Goal: Book appointment/travel/reservation

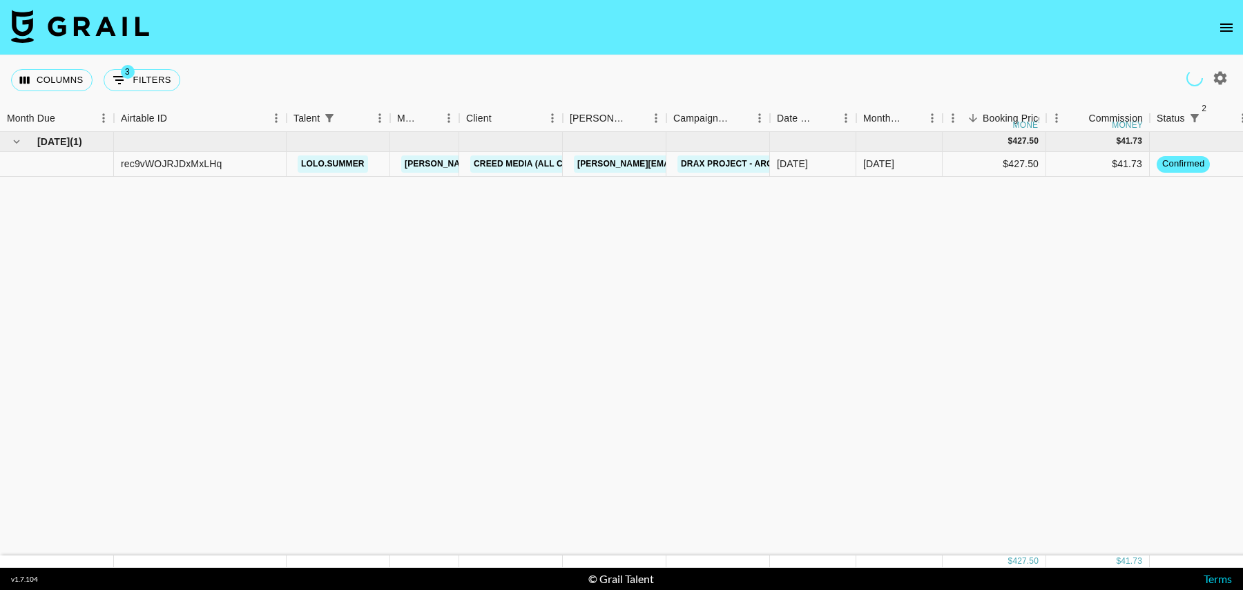
click at [126, 86] on icon "Show filters" at bounding box center [119, 80] width 17 height 17
select select "status"
select select "isNotAnyOf"
select select "status"
select select "isNotAnyOf"
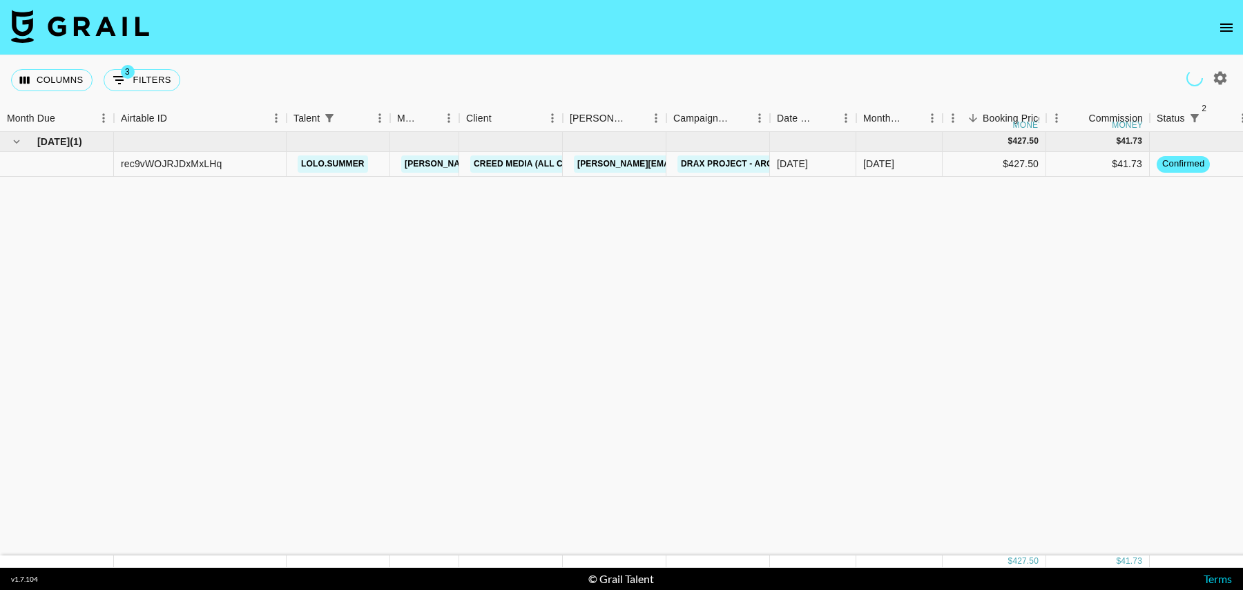
select select "talentName"
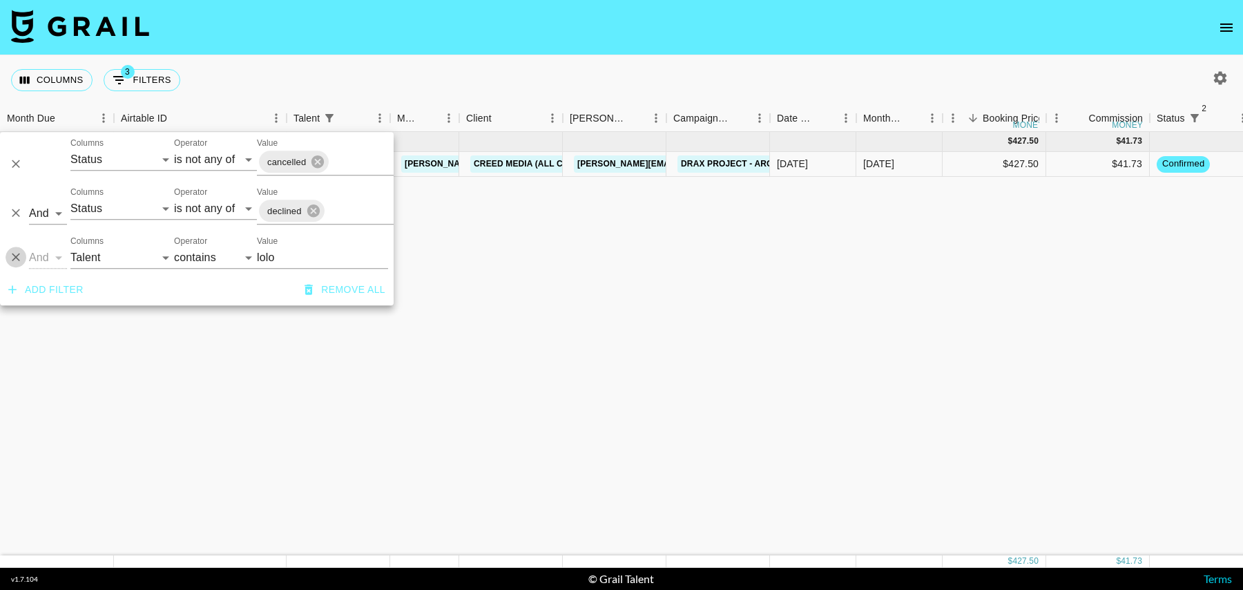
click at [12, 253] on icon "Delete" at bounding box center [16, 257] width 8 height 8
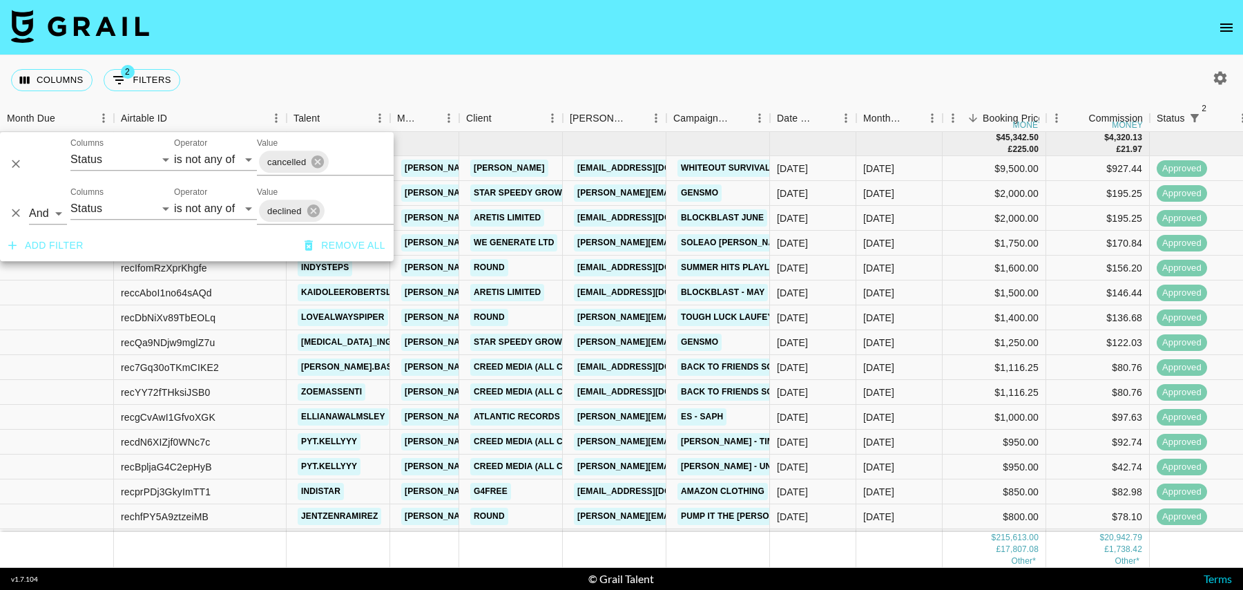
click at [381, 66] on div "Columns 2 Filters + Booking" at bounding box center [621, 80] width 1243 height 50
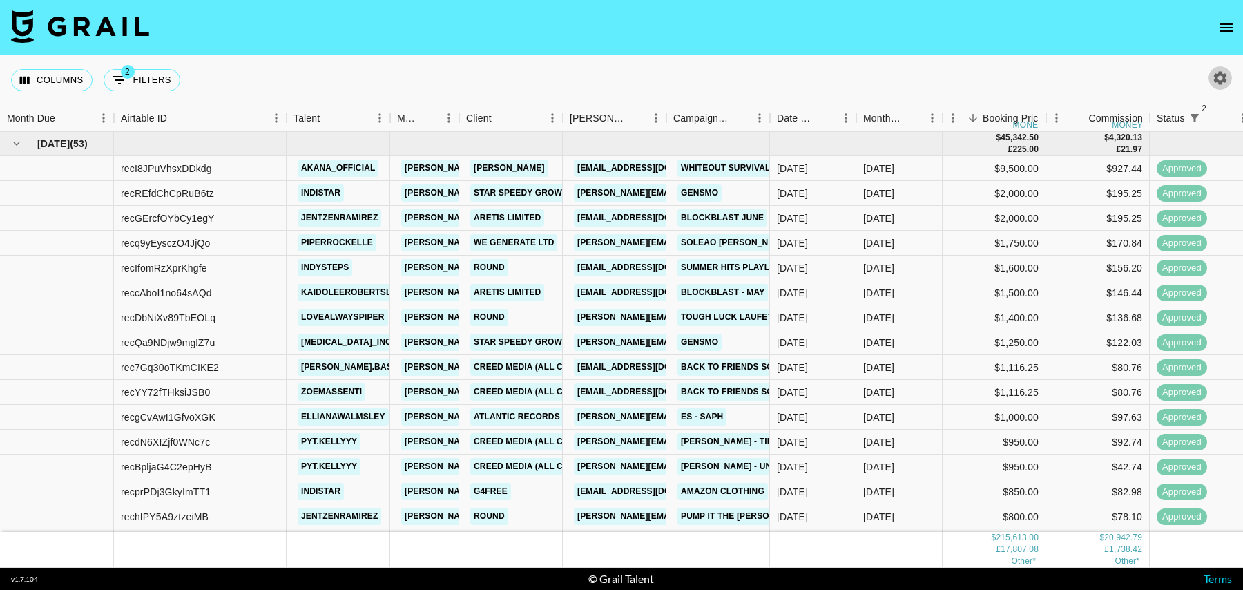
click at [1220, 84] on icon "button" at bounding box center [1220, 78] width 17 height 17
select select "[DATE]"
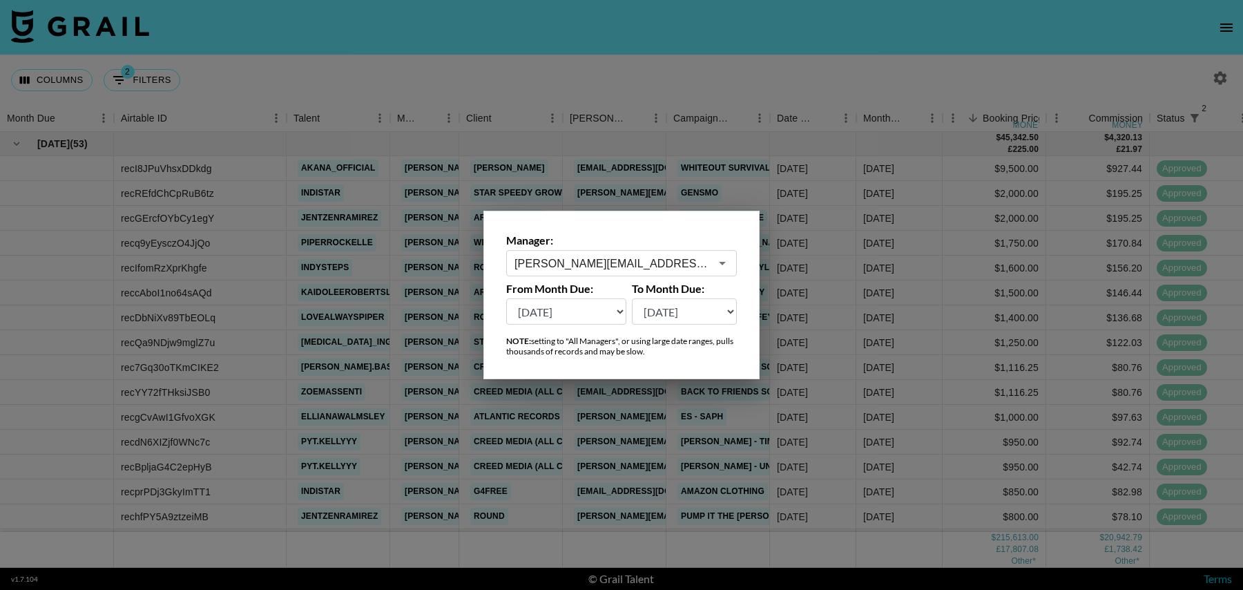
click at [743, 64] on div at bounding box center [621, 295] width 1243 height 590
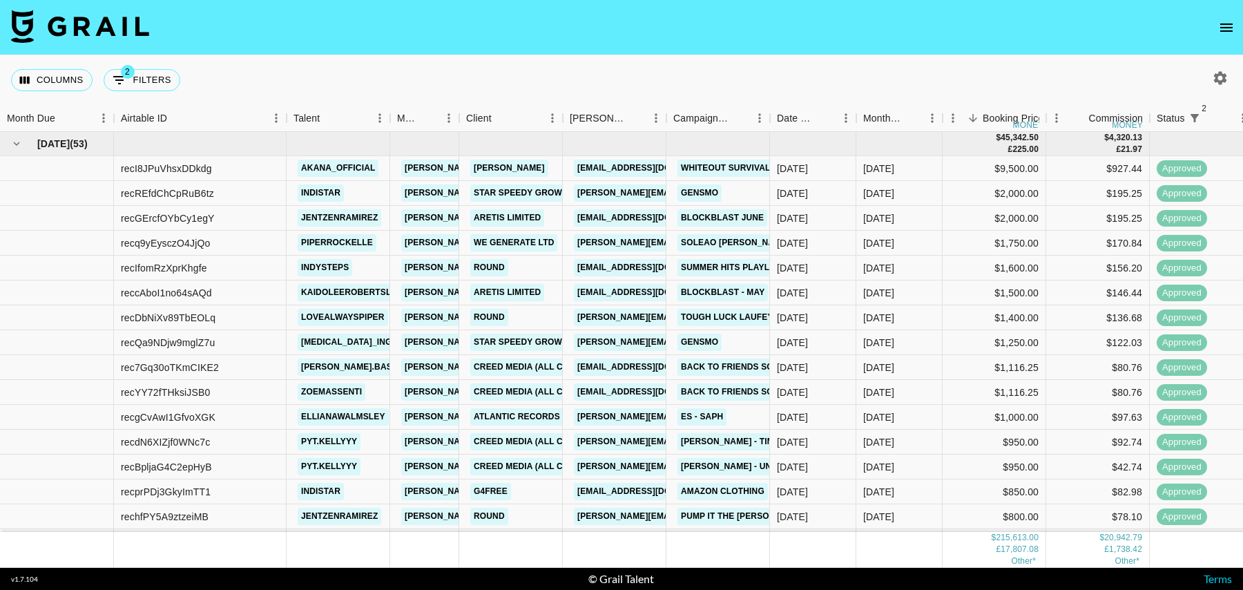
click at [1225, 66] on div "Columns 2 Filters + Booking" at bounding box center [621, 80] width 1243 height 50
click at [1221, 72] on icon "button" at bounding box center [1220, 78] width 17 height 17
select select "[DATE]"
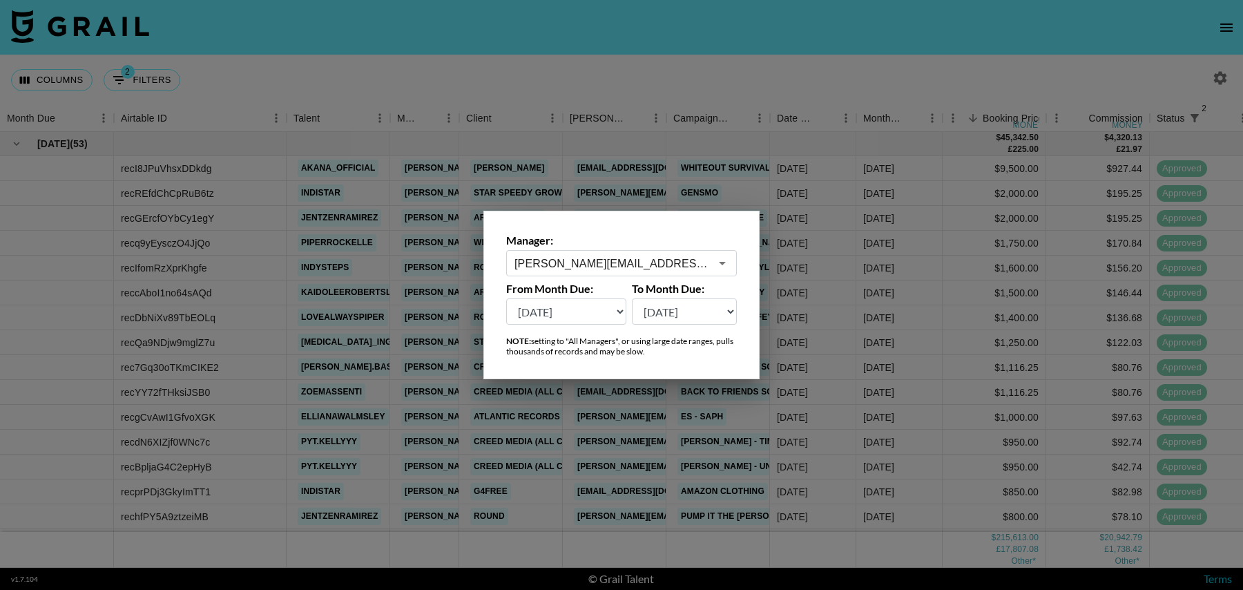
click at [724, 262] on icon "Open" at bounding box center [722, 263] width 7 height 3
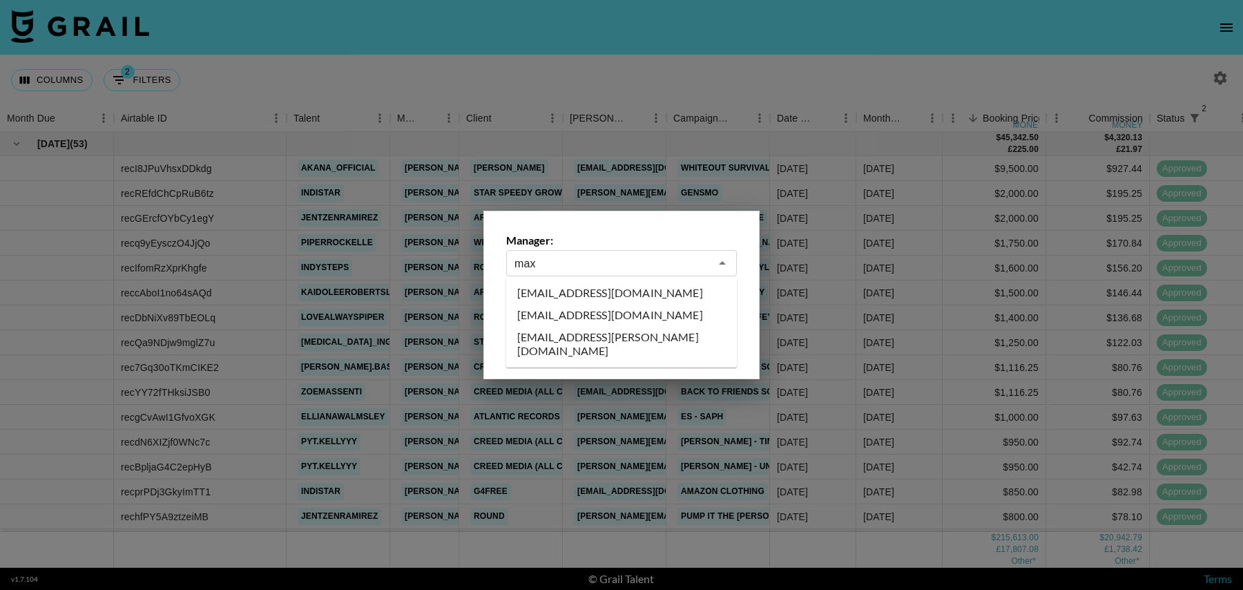
click at [609, 293] on li "[EMAIL_ADDRESS][DOMAIN_NAME]" at bounding box center [621, 293] width 231 height 22
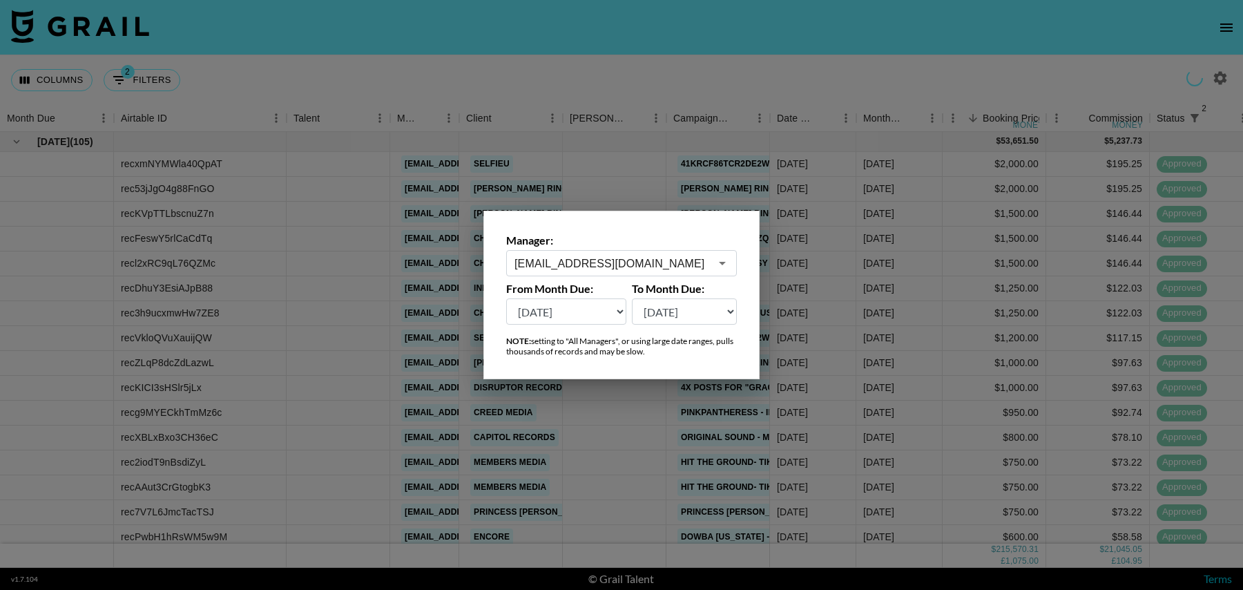
type input "[EMAIL_ADDRESS][DOMAIN_NAME]"
click at [769, 160] on div at bounding box center [621, 295] width 1243 height 590
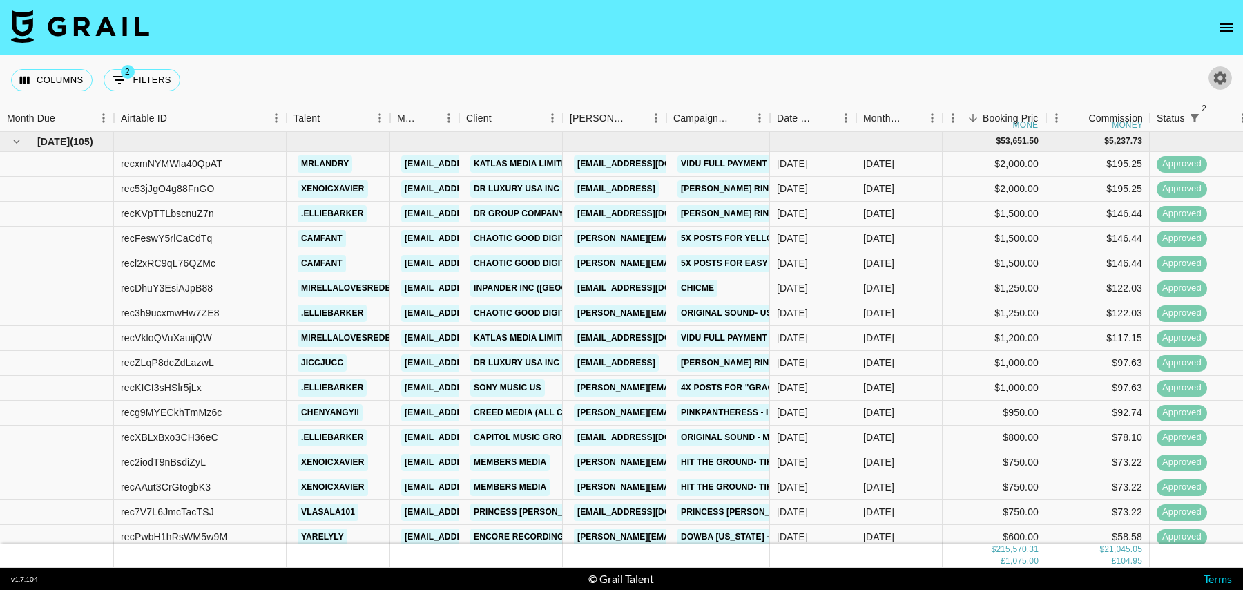
click at [1225, 77] on icon "button" at bounding box center [1220, 78] width 17 height 17
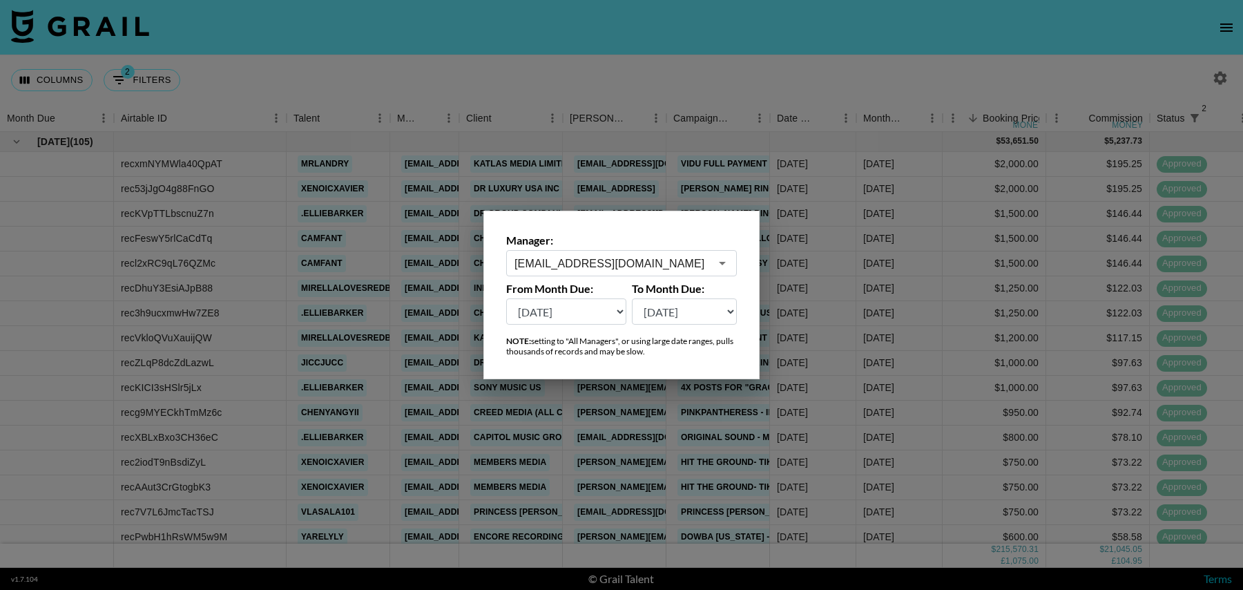
click at [588, 324] on select "[DATE] Aug '[DATE] Jun '[DATE] Apr '[DATE] Feb '[DATE] Dec '[DATE] Oct '[DATE] …" at bounding box center [566, 311] width 120 height 26
select select "[DATE]"
click at [506, 298] on select "[DATE] Aug '[DATE] Jun '[DATE] Apr '[DATE] Feb '[DATE] Dec '[DATE] Oct '[DATE] …" at bounding box center [566, 311] width 120 height 26
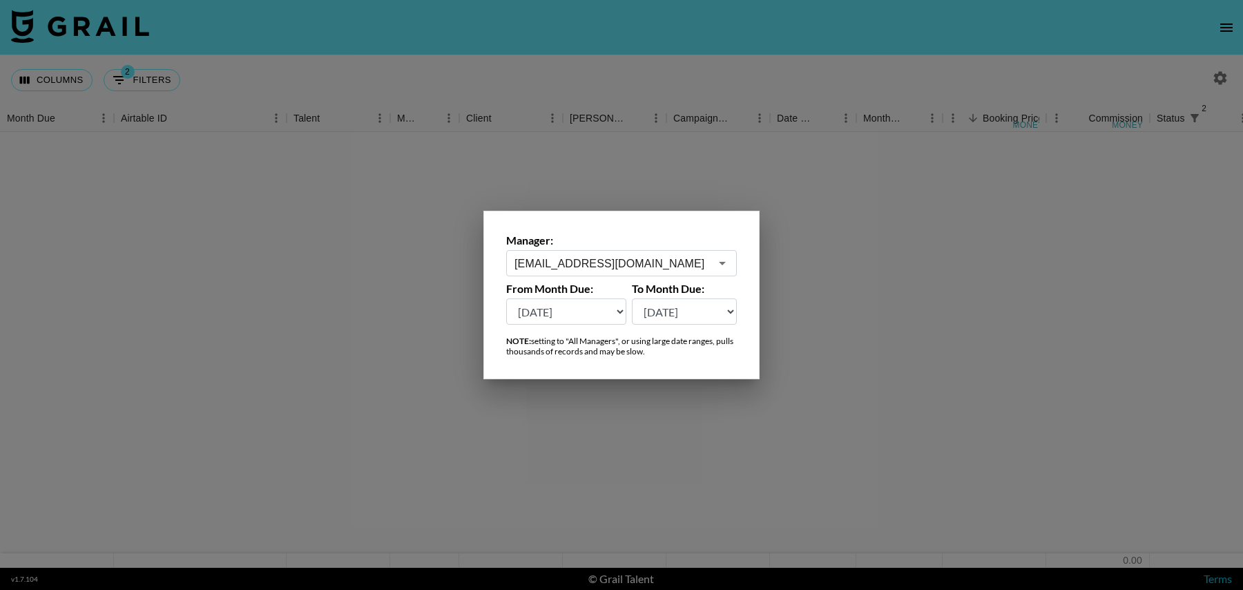
click at [654, 66] on div at bounding box center [621, 295] width 1243 height 590
